Goal: Task Accomplishment & Management: Complete application form

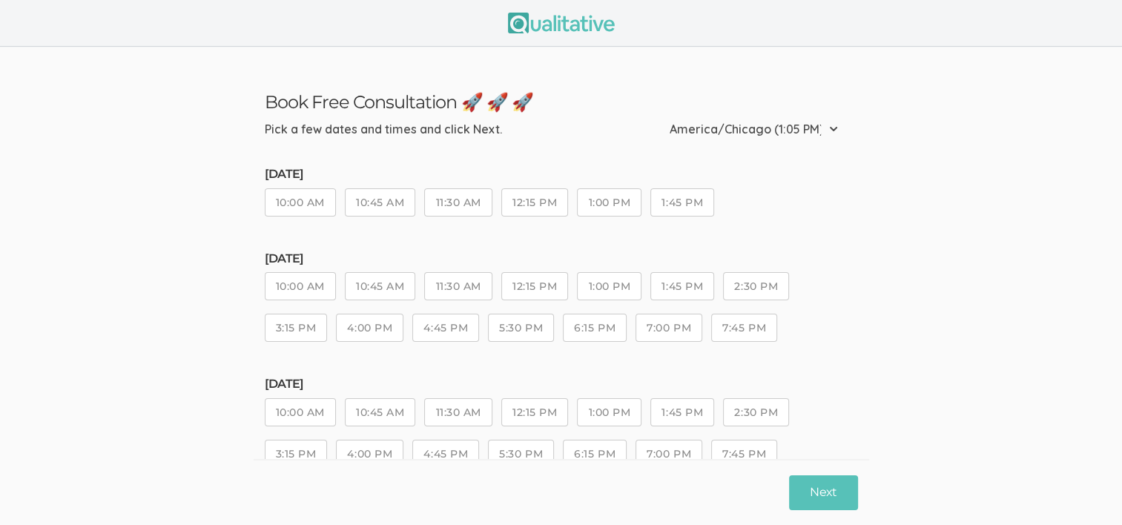
click at [307, 208] on button "10:00 AM" at bounding box center [300, 202] width 71 height 28
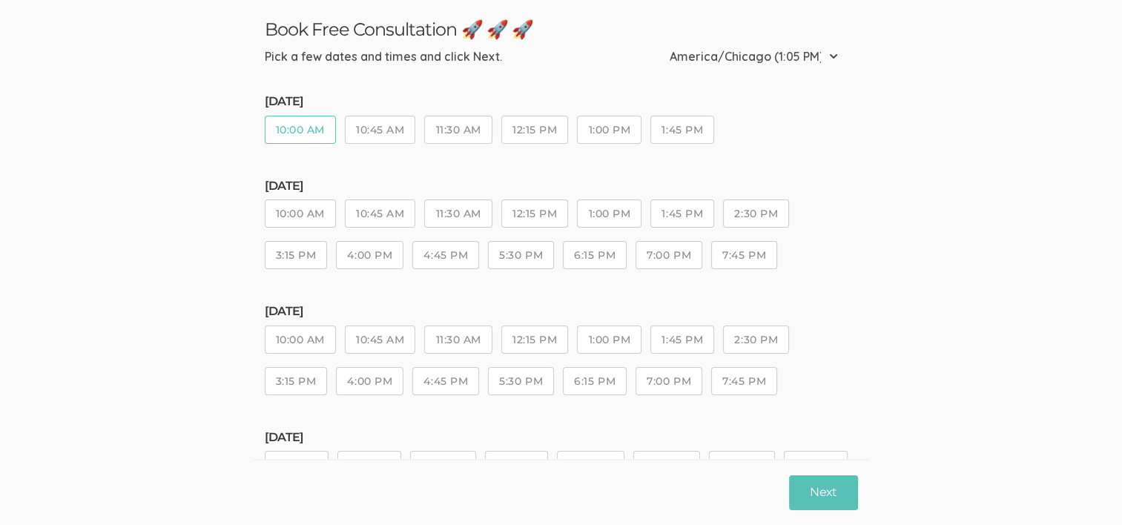
scroll to position [148, 0]
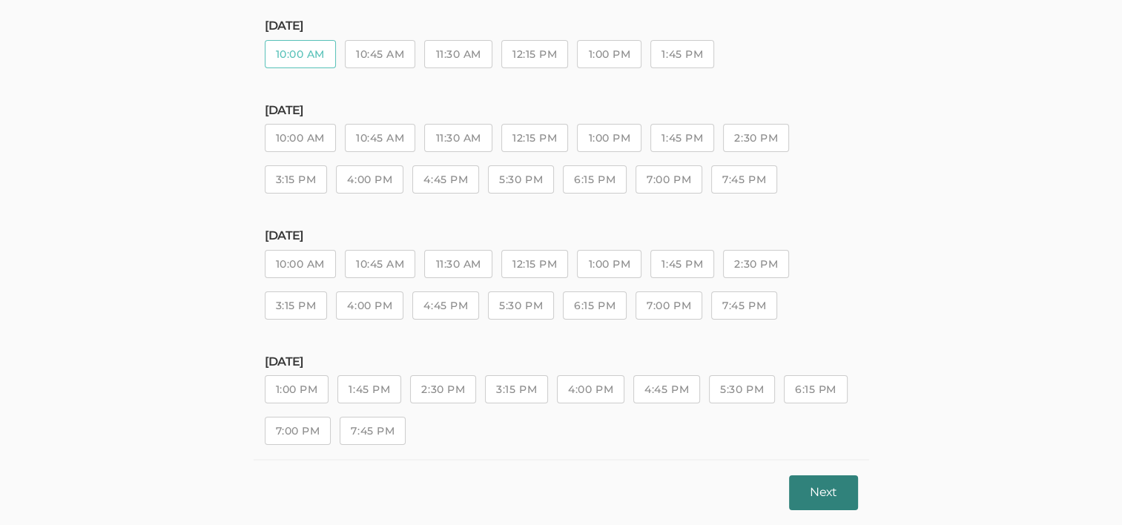
click at [822, 496] on button "Next" at bounding box center [823, 492] width 68 height 35
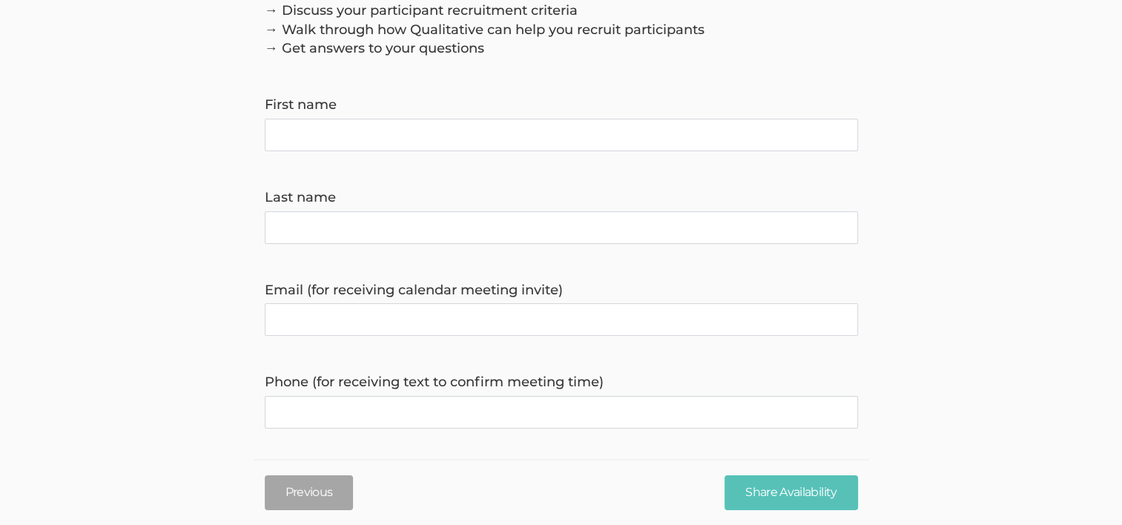
scroll to position [0, 0]
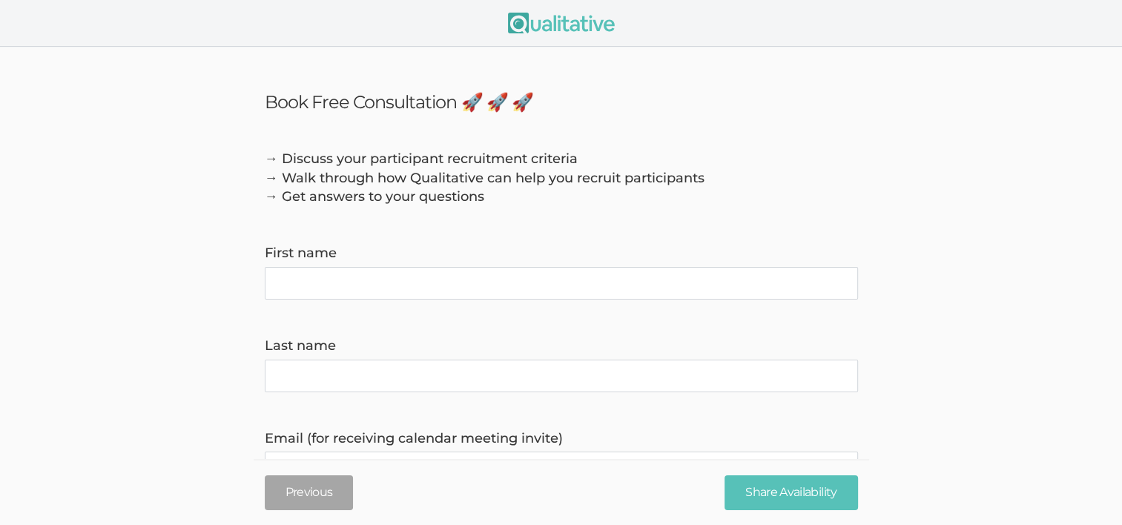
click at [311, 300] on name "First name" at bounding box center [561, 283] width 593 height 33
type name "[PERSON_NAME]"
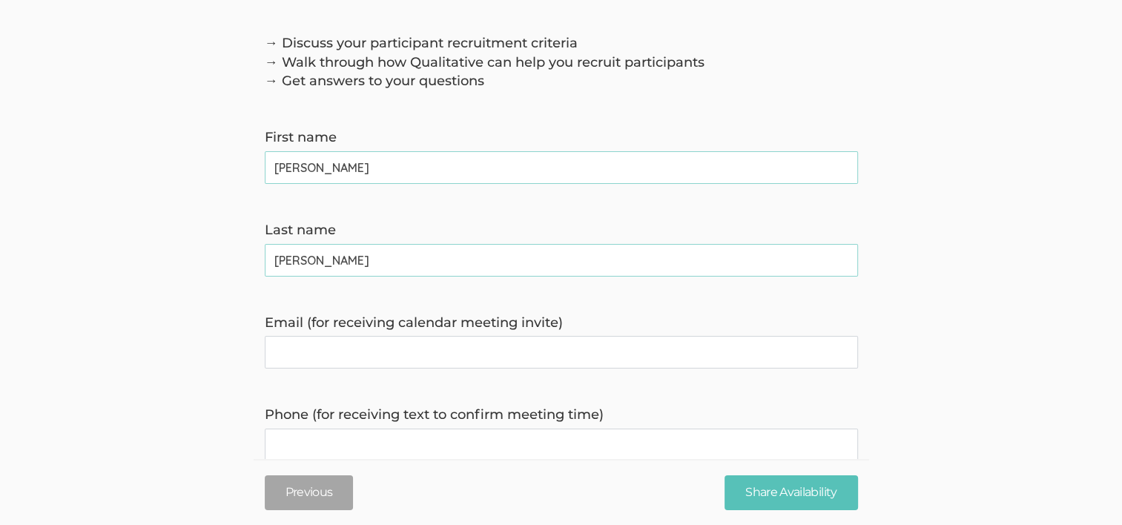
scroll to position [223, 0]
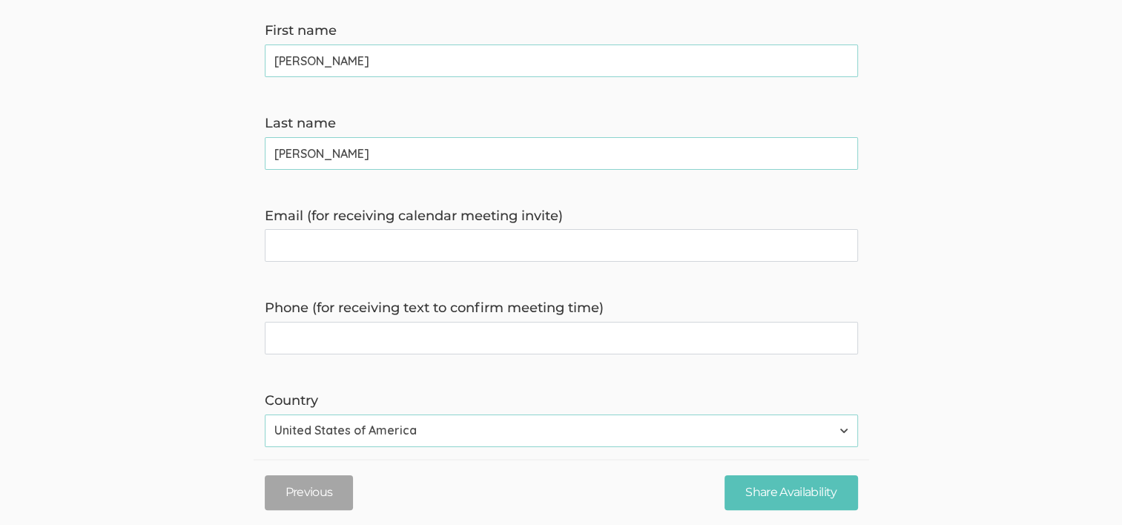
type name "[PERSON_NAME]"
click at [281, 251] on invite\) "Email (for receiving calendar meeting invite)" at bounding box center [561, 245] width 593 height 33
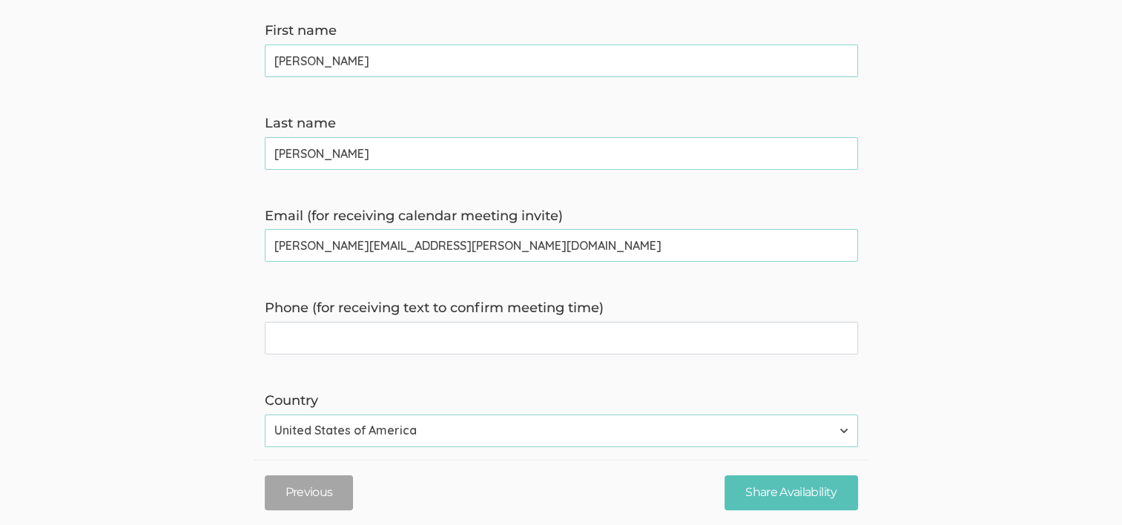
type invite\) "[PERSON_NAME][EMAIL_ADDRESS][PERSON_NAME][DOMAIN_NAME]"
click at [366, 342] on time\) "Phone (for receiving text to confirm meeting time)" at bounding box center [561, 338] width 593 height 33
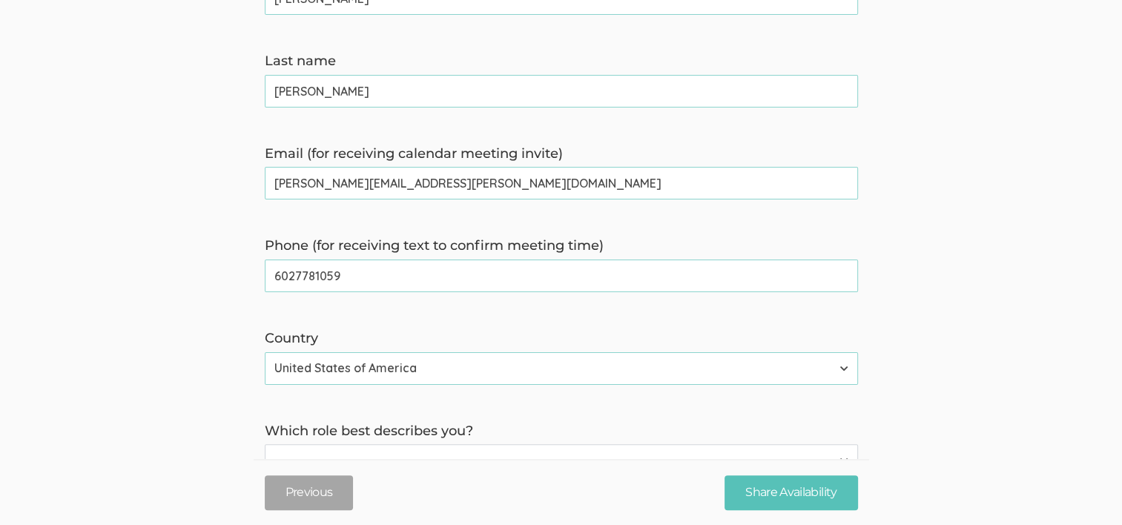
scroll to position [371, 0]
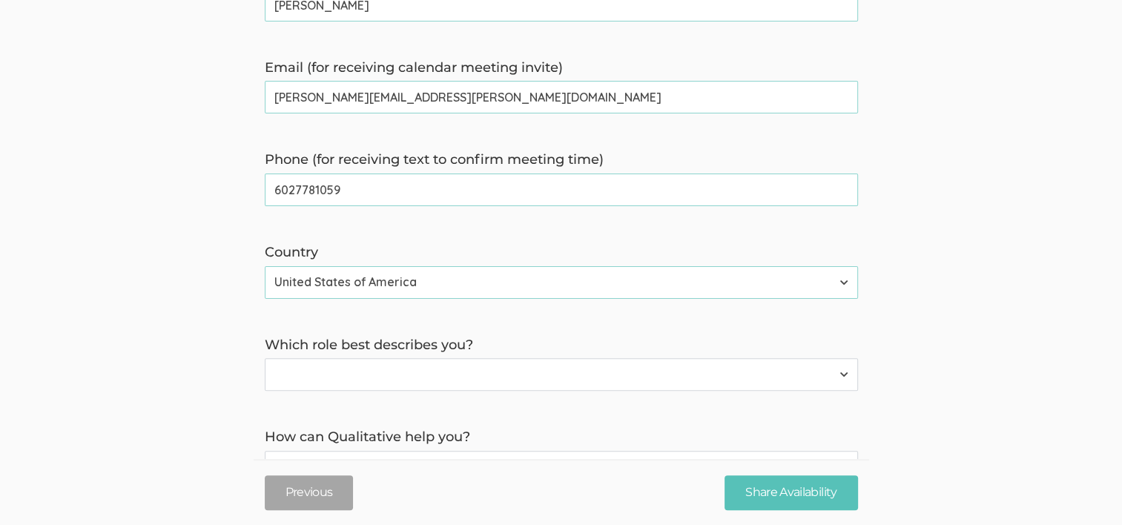
type time\) "6027781059"
click at [340, 374] on select "Participant Researcher" at bounding box center [561, 374] width 593 height 33
select select "1"
click at [265, 361] on select "Participant Researcher" at bounding box center [561, 374] width 593 height 33
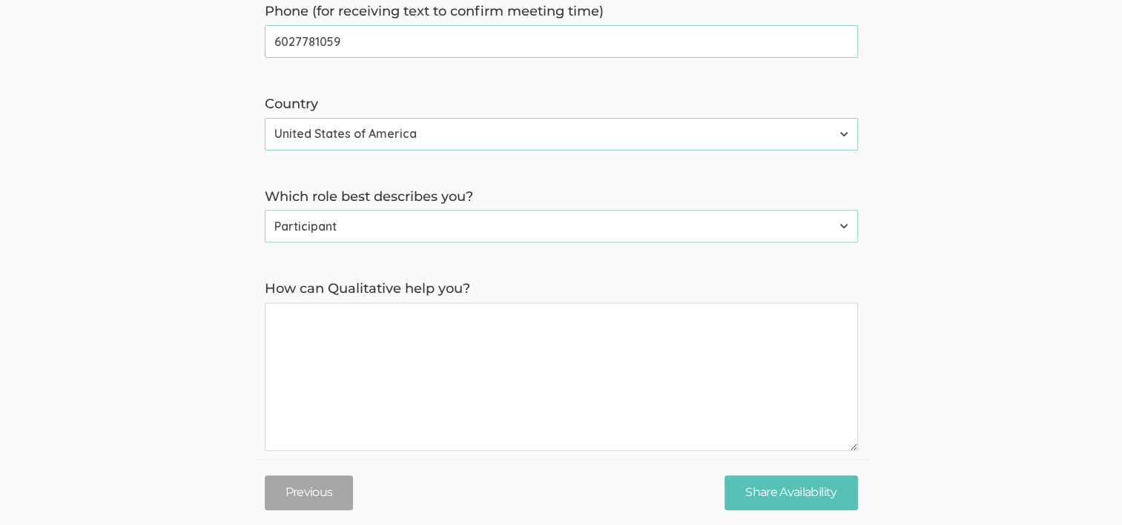
click at [404, 329] on you\? "How can Qualitative help you?" at bounding box center [561, 377] width 593 height 148
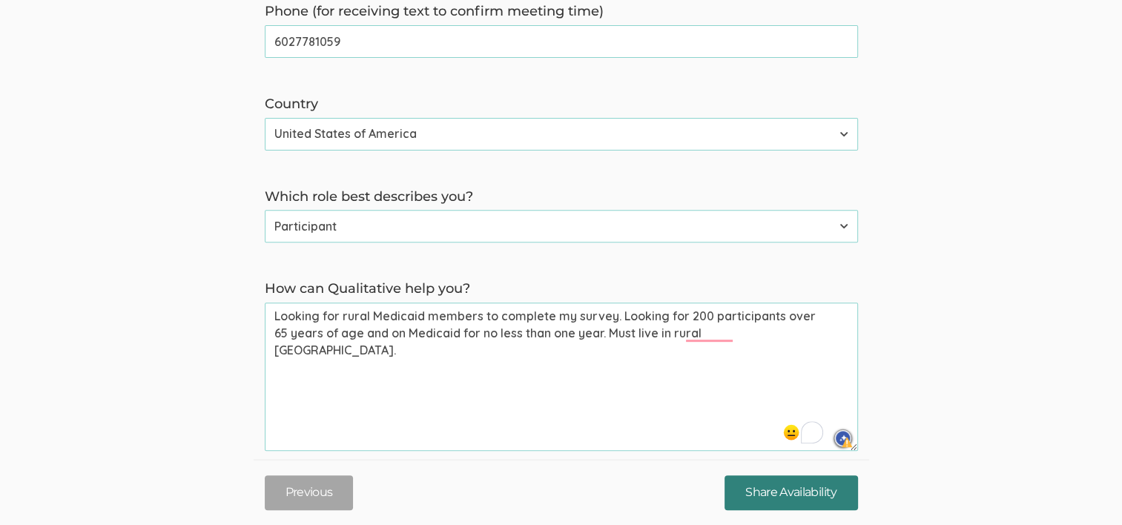
type you\? "Looking for rural Medicaid members to complete my survey. Looking for 200 parti…"
click at [768, 491] on input "Share Availability" at bounding box center [791, 492] width 133 height 35
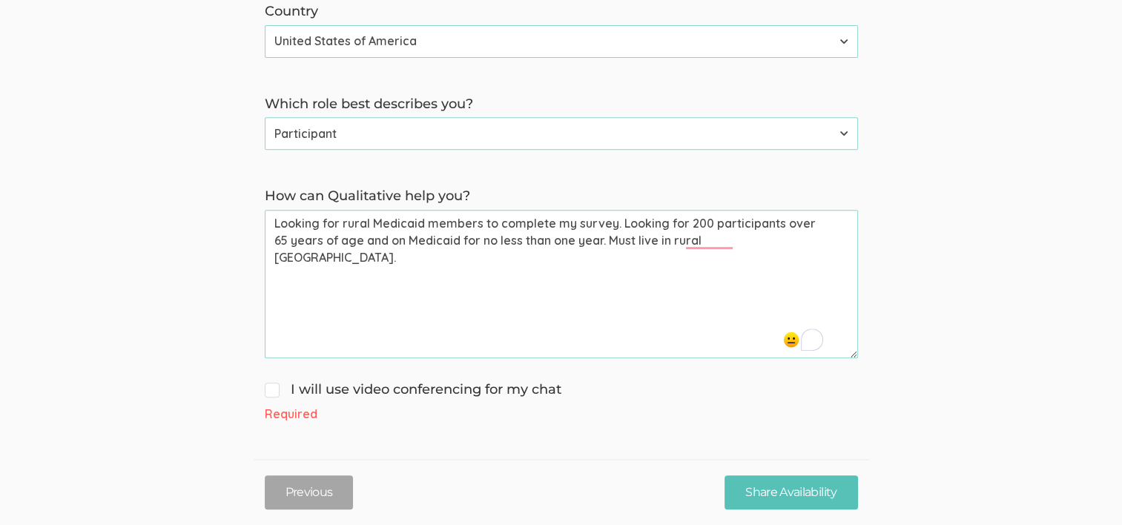
click at [276, 401] on div "I will use video conferencing for my chat Required" at bounding box center [562, 402] width 616 height 42
click at [270, 392] on input "I will use video conferencing for my chat" at bounding box center [270, 389] width 10 height 10
checkbox input "true"
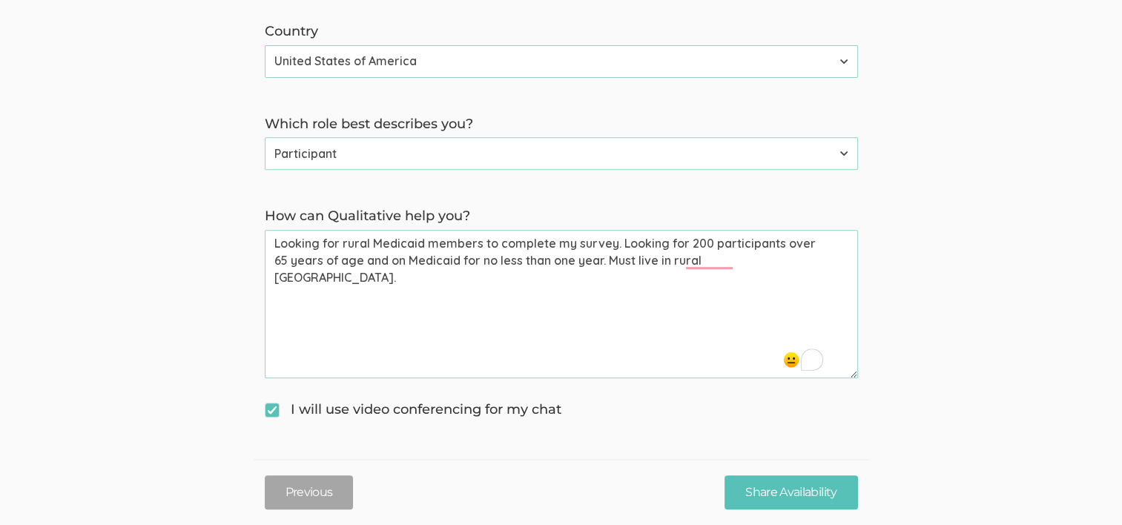
scroll to position [593, 0]
click at [758, 496] on input "Share Availability" at bounding box center [791, 492] width 133 height 35
